Goal: Information Seeking & Learning: Learn about a topic

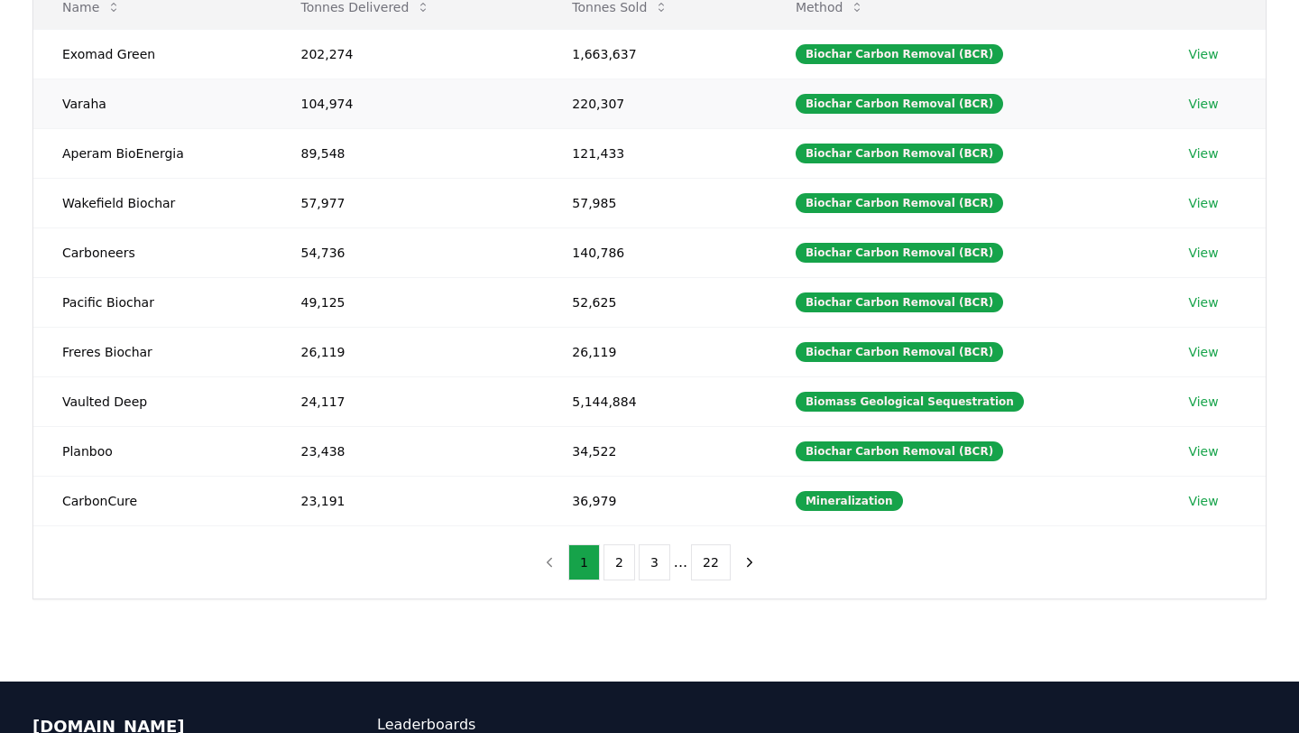
scroll to position [270, 0]
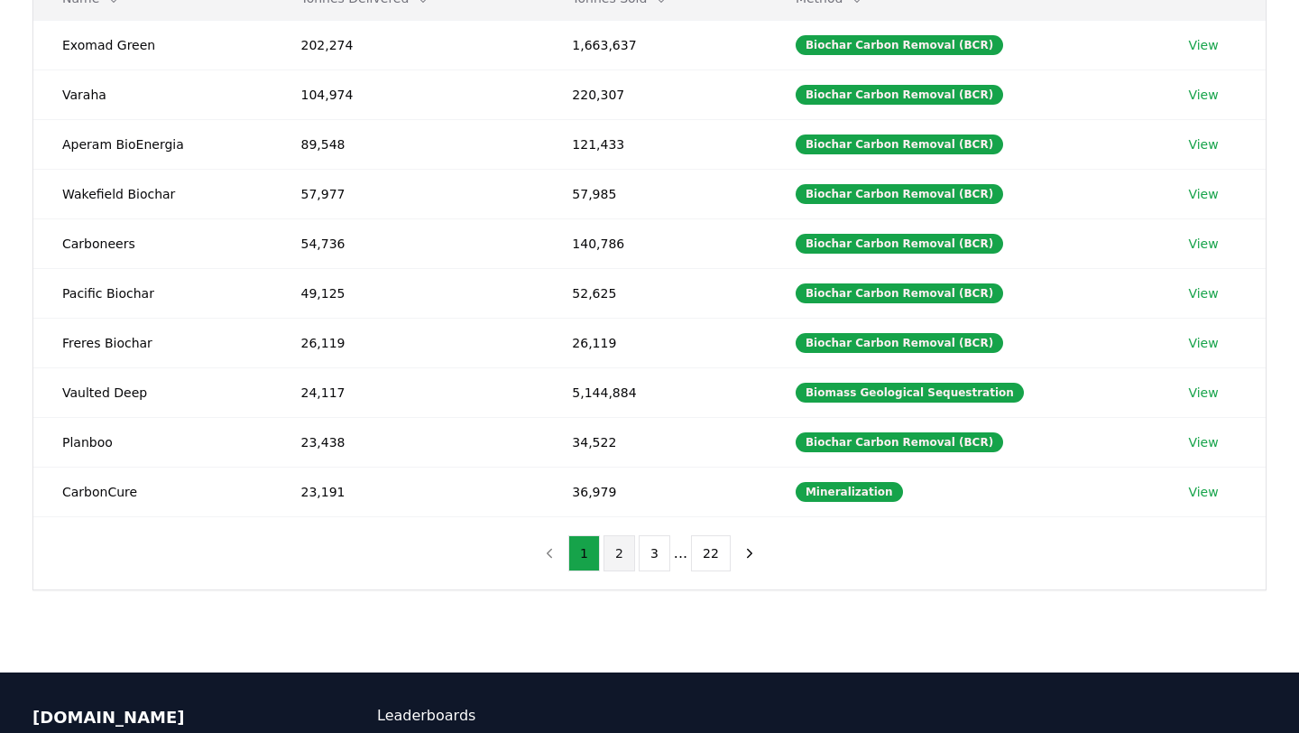
click at [609, 541] on button "2" at bounding box center [620, 553] width 32 height 36
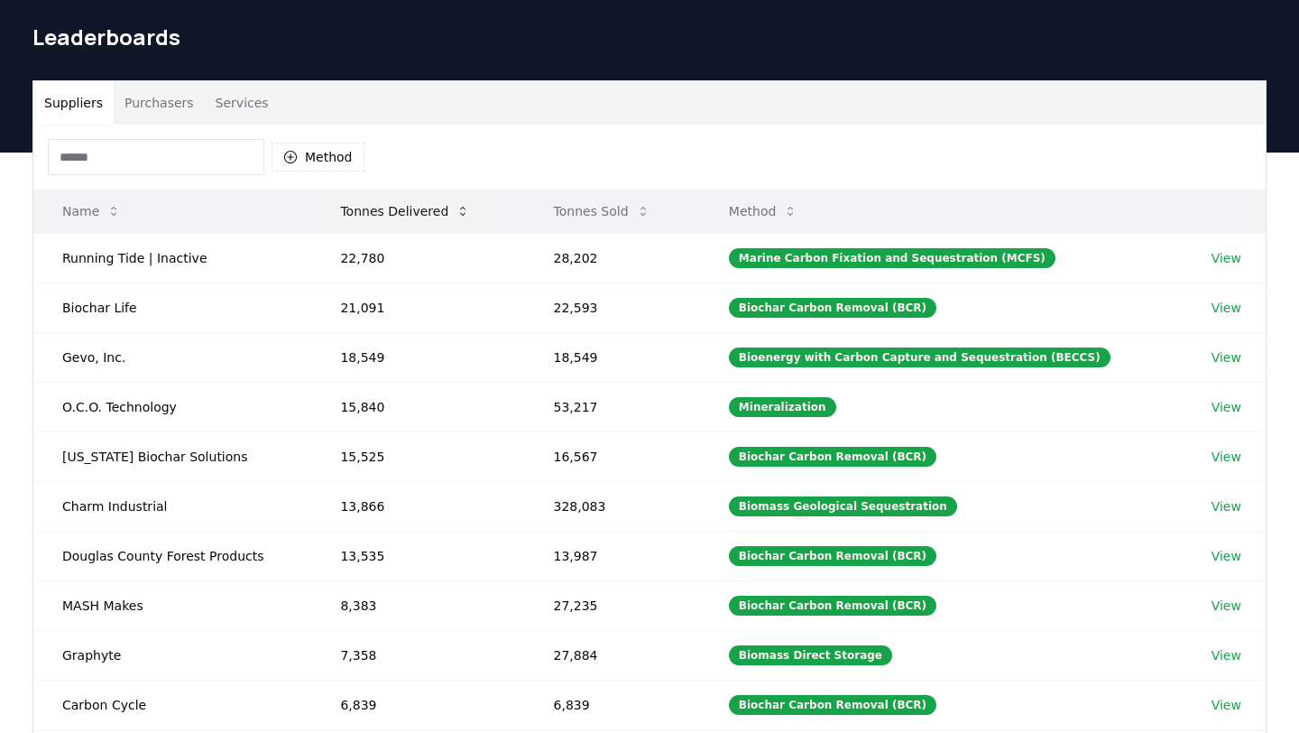
scroll to position [0, 0]
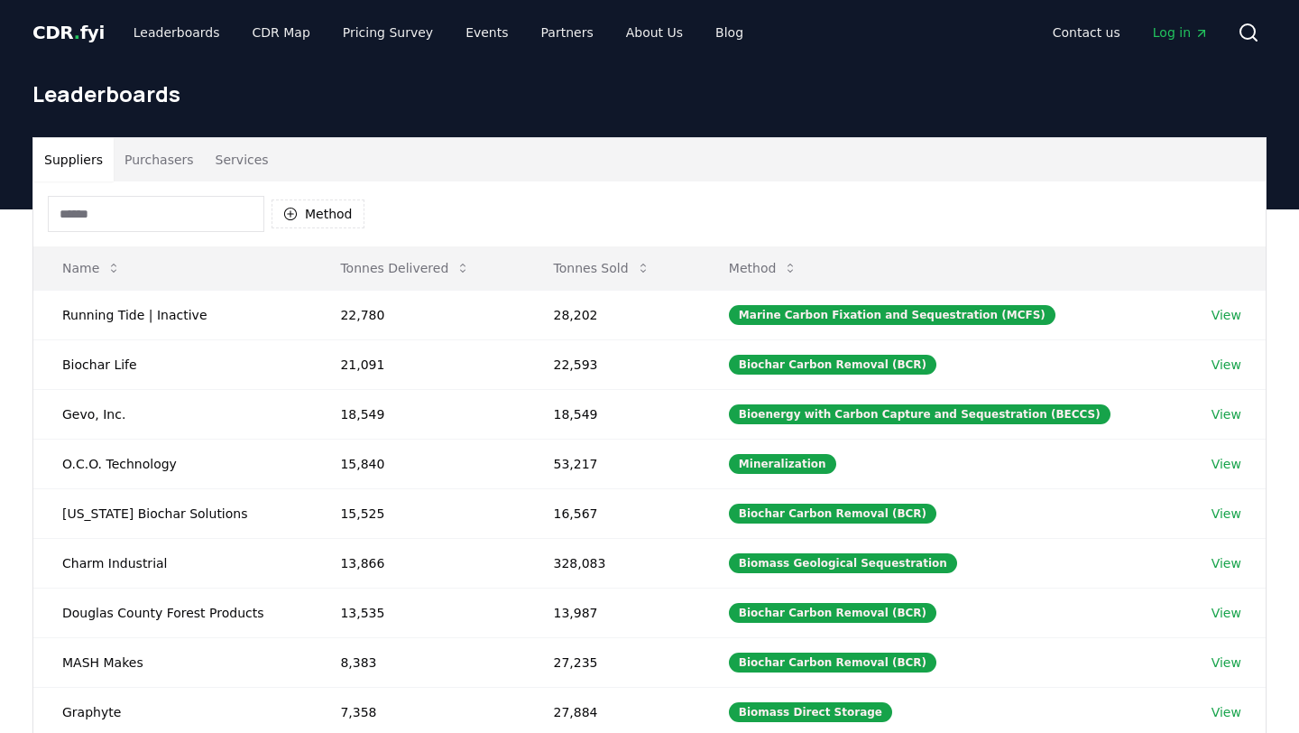
click at [163, 150] on button "Purchasers" at bounding box center [159, 159] width 91 height 43
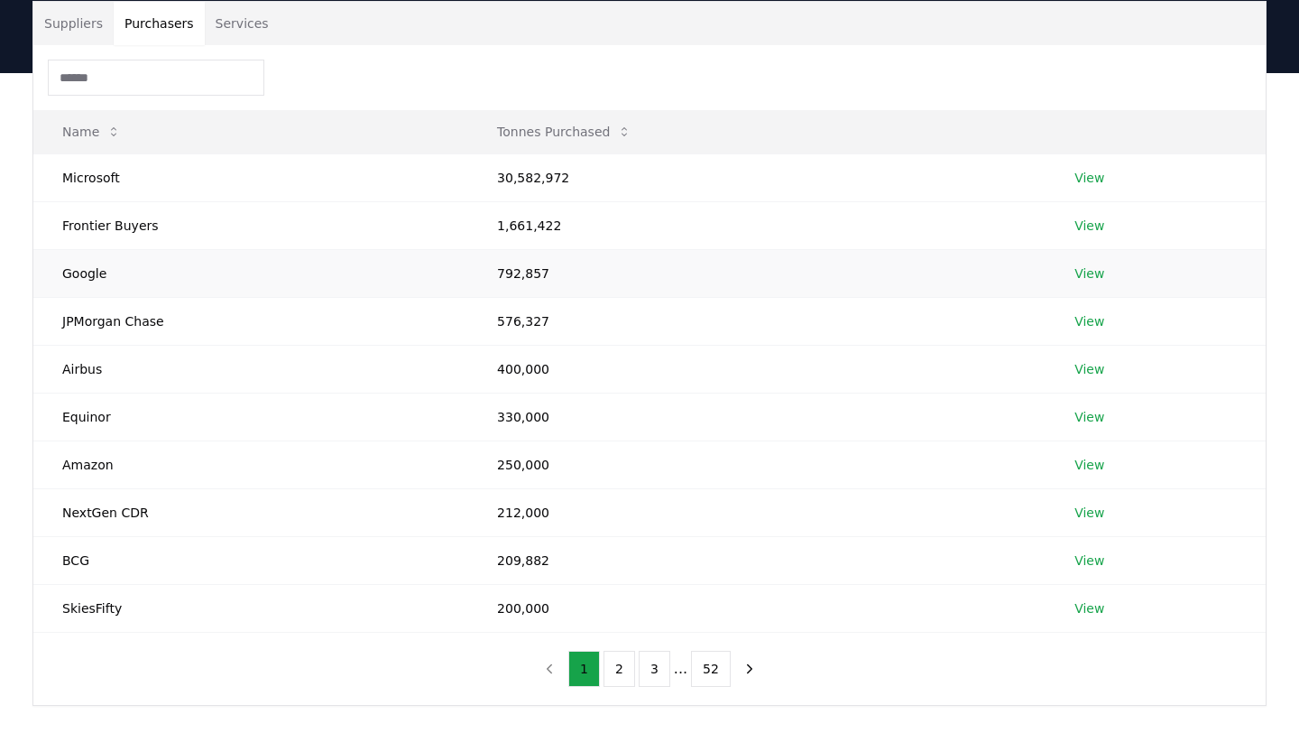
scroll to position [245, 0]
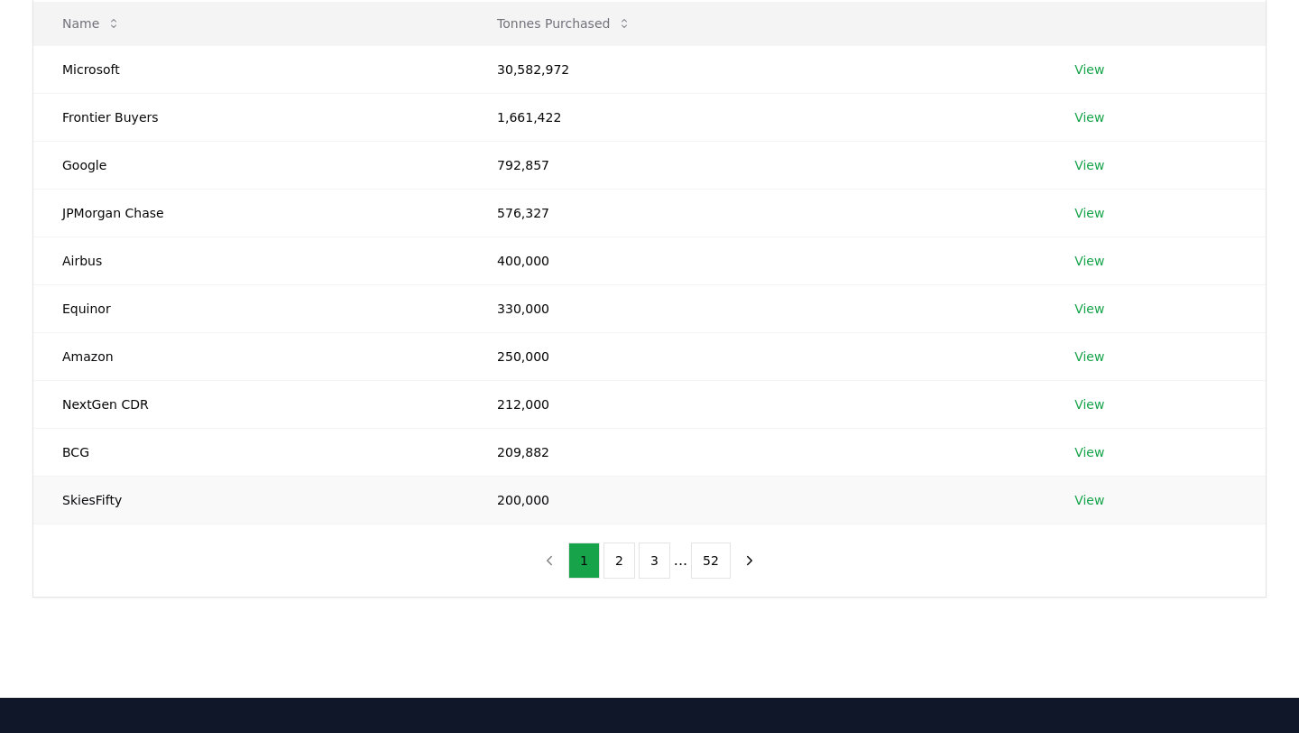
click at [495, 495] on td "200,000" at bounding box center [757, 500] width 578 height 48
click at [416, 510] on td "SkiesFifty" at bounding box center [250, 500] width 435 height 48
click at [516, 497] on td "200,000" at bounding box center [757, 500] width 578 height 48
click at [1086, 493] on link "View" at bounding box center [1090, 500] width 30 height 18
